Goal: Task Accomplishment & Management: Use online tool/utility

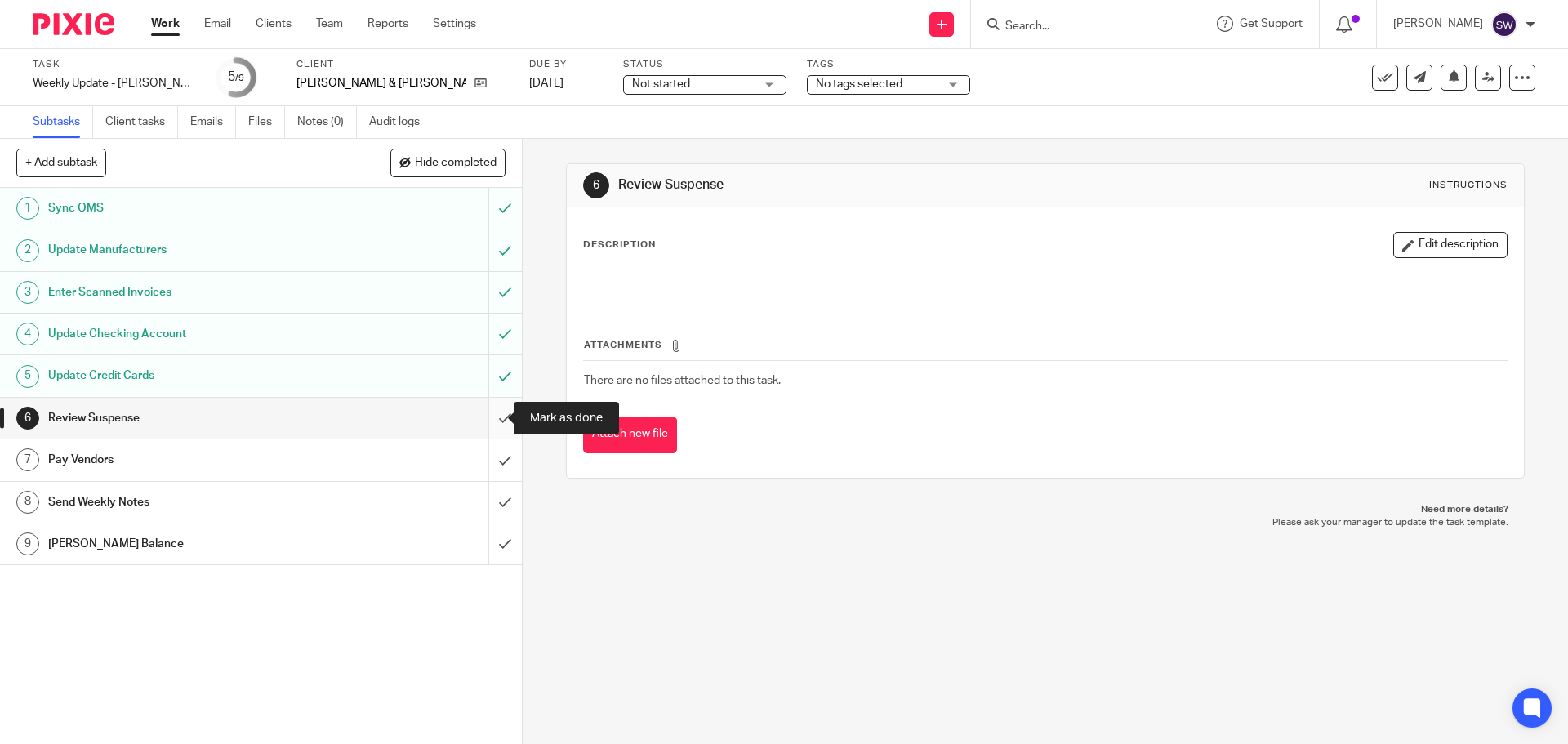
click at [478, 417] on input "submit" at bounding box center [261, 418] width 522 height 41
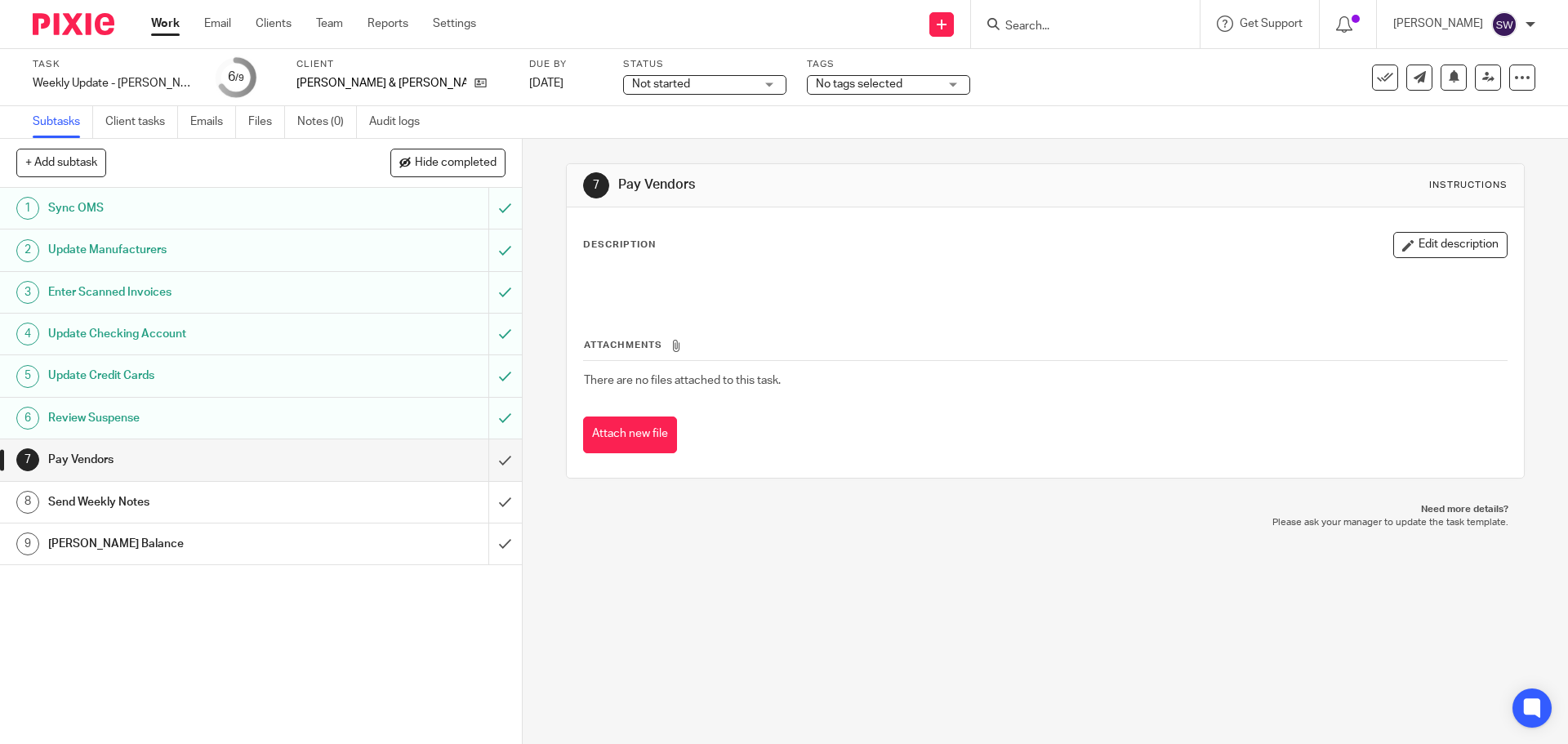
drag, startPoint x: 679, startPoint y: 556, endPoint x: 606, endPoint y: 528, distance: 78.2
click at [679, 556] on div "7 Pay Vendors Instructions Description Edit description Attachments There are n…" at bounding box center [1045, 441] width 1045 height 605
click at [484, 456] on input "submit" at bounding box center [261, 460] width 522 height 41
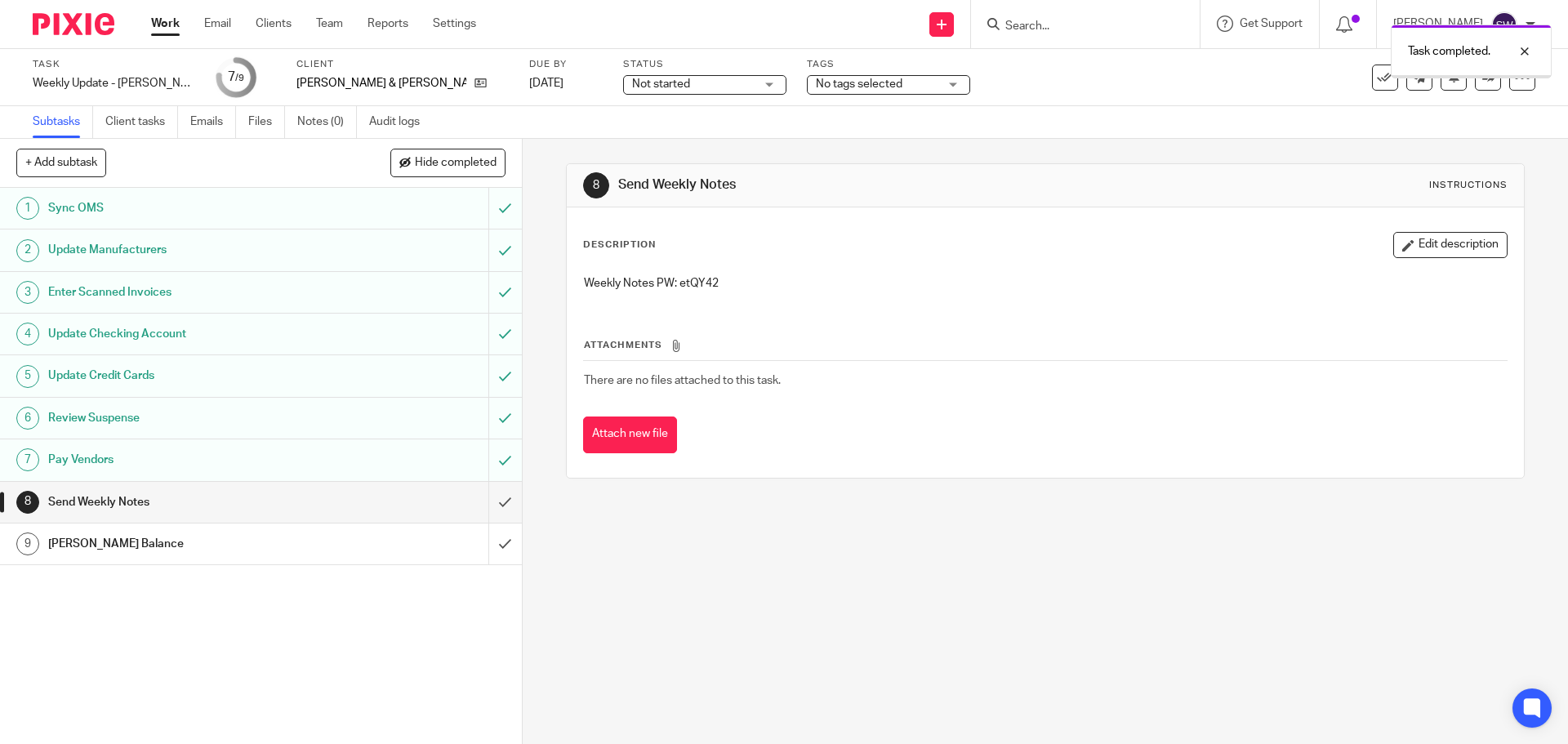
click at [694, 280] on p "Weekly Notes PW: etQY42" at bounding box center [1045, 283] width 922 height 16
copy p "etQY42"
